Goal: Transaction & Acquisition: Subscribe to service/newsletter

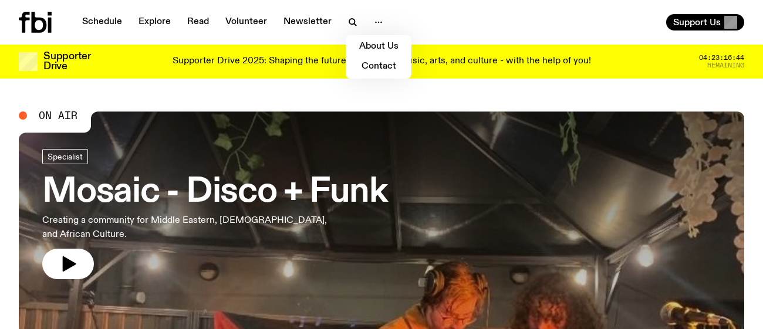
click at [367, 21] on div at bounding box center [381, 164] width 763 height 329
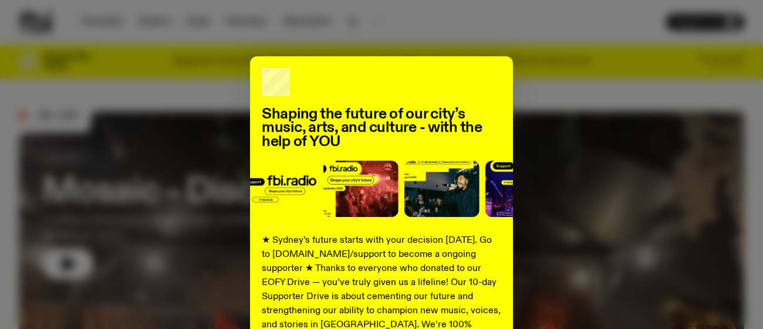
click at [189, 89] on div "Shaping the future of our city’s music, arts, and culture - with the help of YO…" at bounding box center [381, 297] width 725 height 482
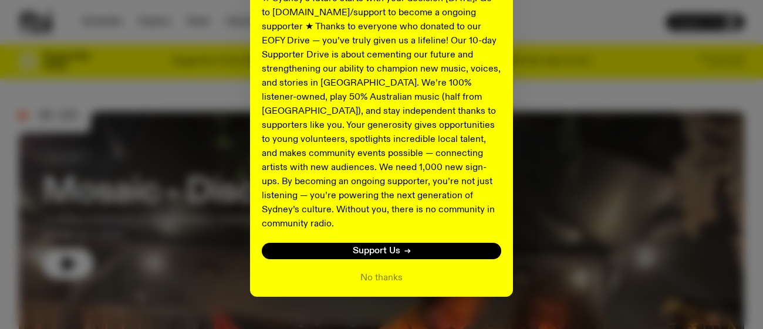
scroll to position [251, 0]
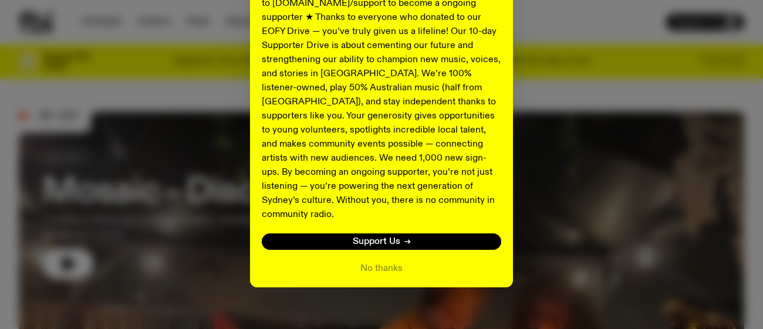
click at [376, 261] on div "Shaping the future of our city’s music, arts, and culture - with the help of YO…" at bounding box center [381, 46] width 263 height 482
click at [378, 262] on button "No thanks" at bounding box center [381, 269] width 42 height 14
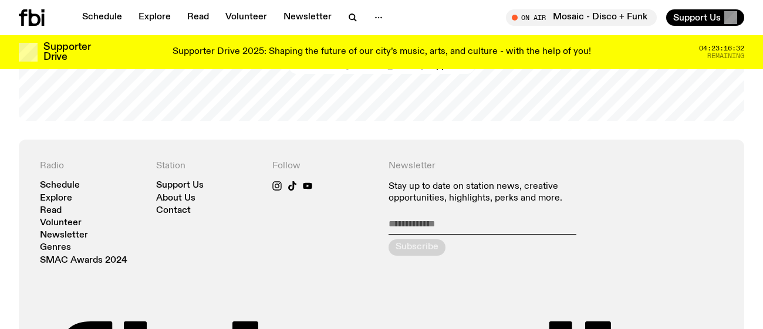
scroll to position [2395, 0]
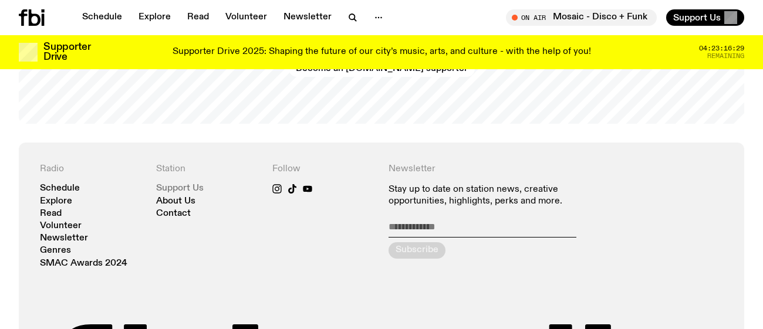
click at [166, 184] on link "Support Us" at bounding box center [180, 188] width 48 height 9
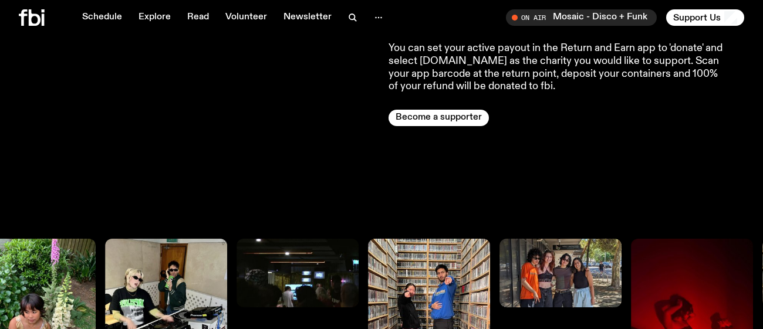
scroll to position [1146, 0]
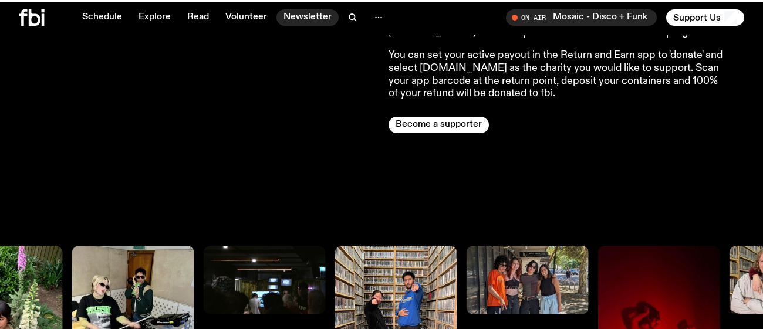
scroll to position [1179, 0]
